Goal: Task Accomplishment & Management: Use online tool/utility

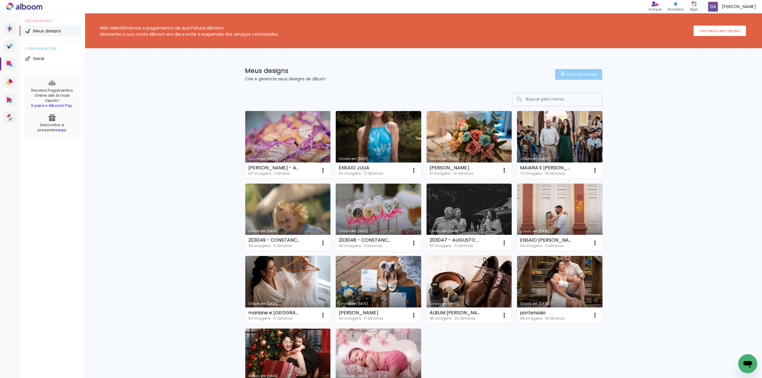
click at [560, 73] on iron-icon at bounding box center [563, 74] width 7 height 7
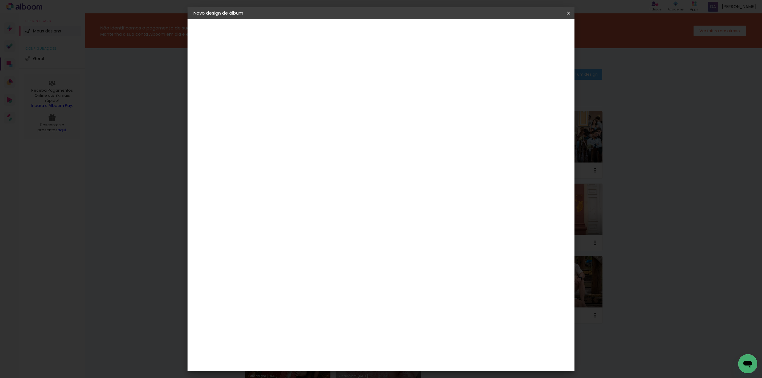
click at [291, 81] on input at bounding box center [291, 79] width 0 height 9
type input "ALBUM 2"
type paper-input "ALBUM 2"
click at [0, 0] on slot "Avançar" at bounding box center [0, 0] width 0 height 0
click at [304, 113] on input at bounding box center [306, 113] width 60 height 7
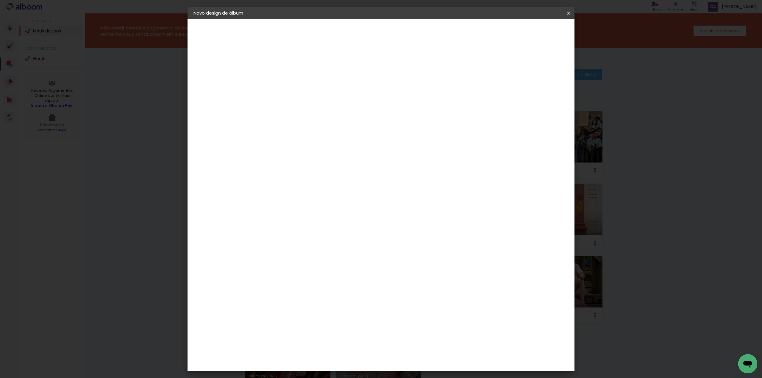
type input "FUN"
type paper-input "FUN"
click at [297, 136] on div "Funbooks" at bounding box center [298, 134] width 23 height 5
click at [0, 0] on slot "Avançar" at bounding box center [0, 0] width 0 height 0
click at [331, 263] on span "30 × 30" at bounding box center [317, 269] width 28 height 12
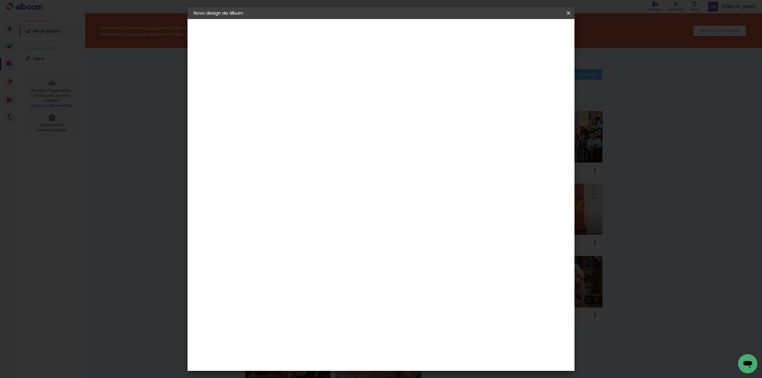
click at [0, 0] on slot "Avançar" at bounding box center [0, 0] width 0 height 0
click at [530, 30] on span "Iniciar design" at bounding box center [516, 31] width 27 height 4
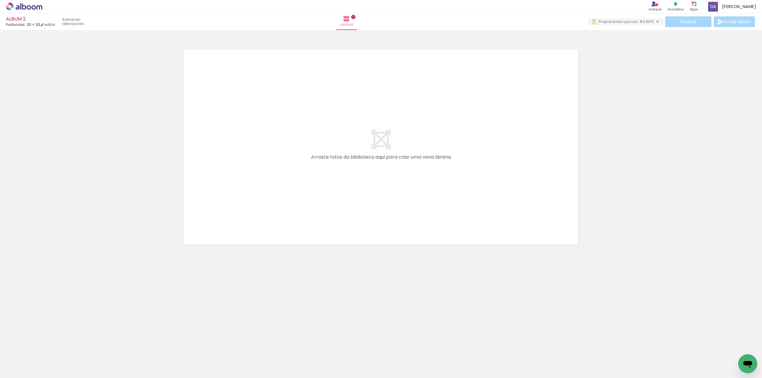
scroll to position [0, 291]
click at [15, 4] on icon at bounding box center [24, 7] width 36 height 8
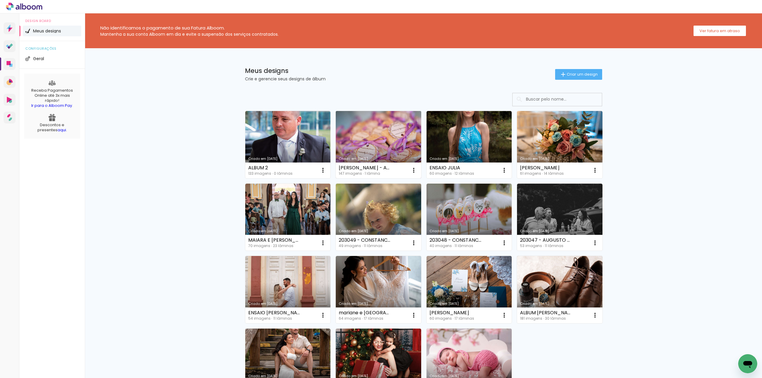
click at [375, 142] on link "Criado em [DATE]" at bounding box center [378, 144] width 85 height 67
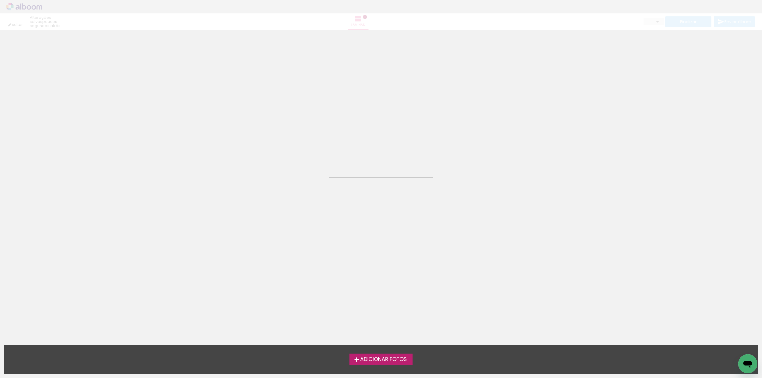
click at [375, 142] on neon-animated-pages "Confirmar Cancelar" at bounding box center [381, 204] width 762 height 348
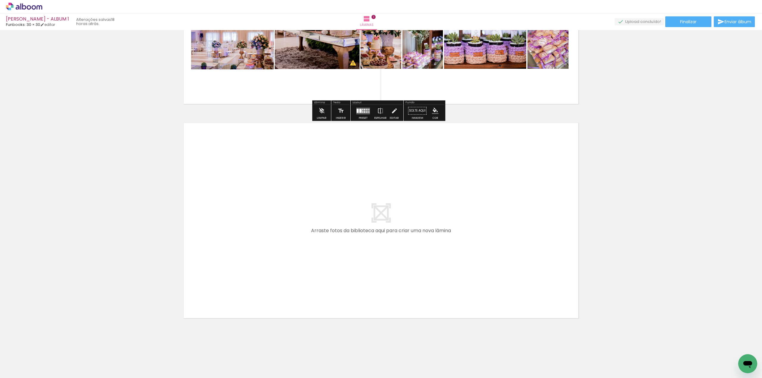
click at [34, 5] on icon at bounding box center [34, 7] width 4 height 4
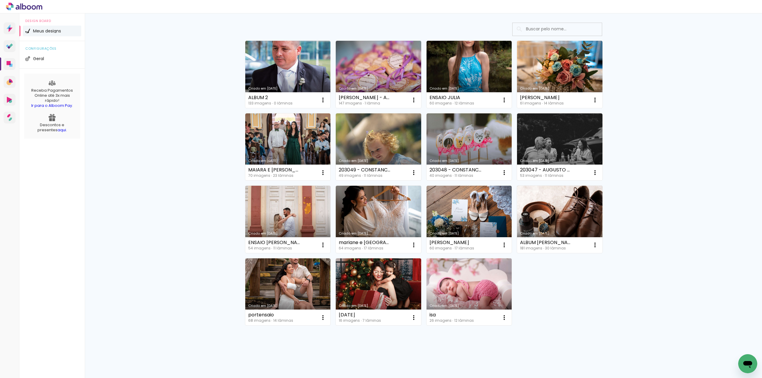
scroll to position [73, 0]
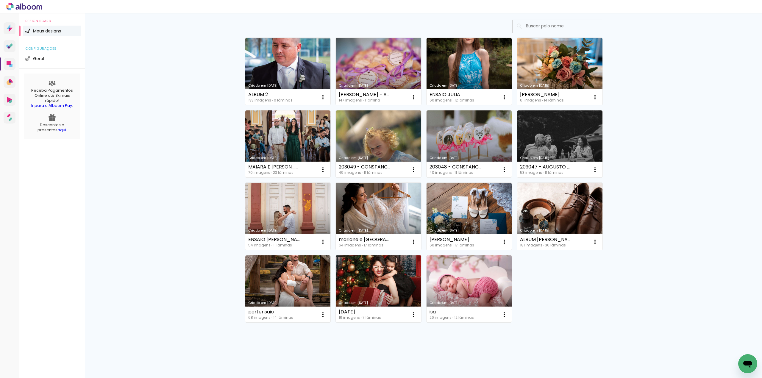
click at [384, 273] on link "Criado em [DATE]" at bounding box center [378, 289] width 85 height 67
